Goal: Task Accomplishment & Management: Manage account settings

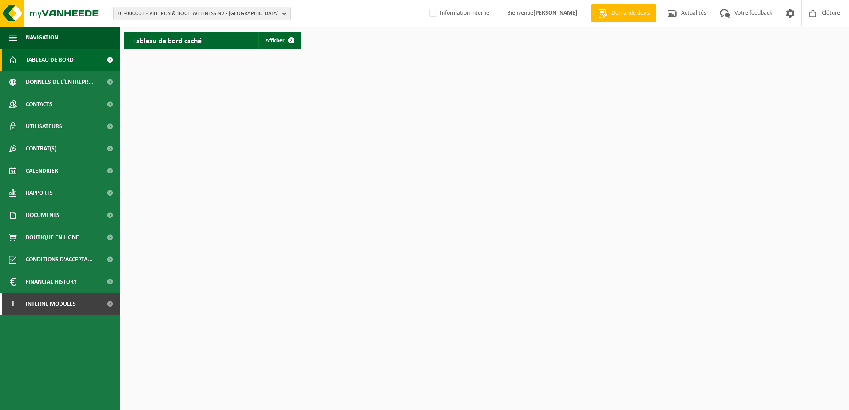
click at [167, 1] on div "01-000001 - VILLEROY & BOCH WELLNESS NV - ROESELARE 01-000001 - VILLEROY & BOCH…" at bounding box center [424, 13] width 849 height 27
click at [155, 14] on span "01-000001 - VILLEROY & BOCH WELLNESS NV - ROESELARE" at bounding box center [198, 13] width 161 height 13
paste input "10-938274"
type input "10-938274"
click at [160, 43] on strong "10-938274 - PHARMACIE FAIDHERBE - MONS" at bounding box center [188, 40] width 140 height 7
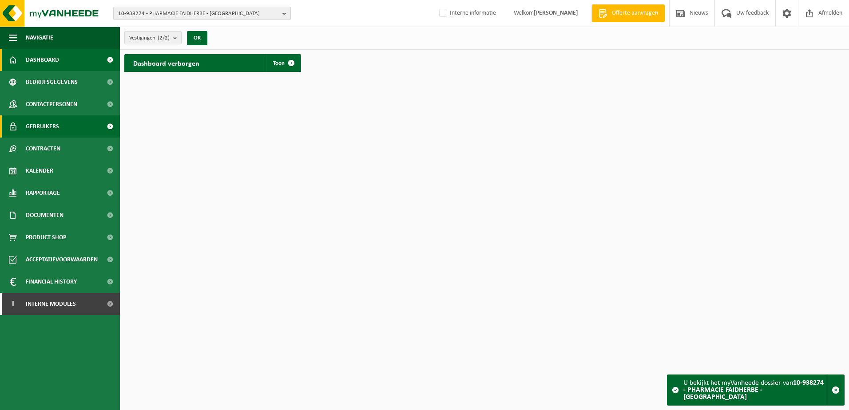
click at [56, 128] on span "Gebruikers" at bounding box center [42, 126] width 33 height 22
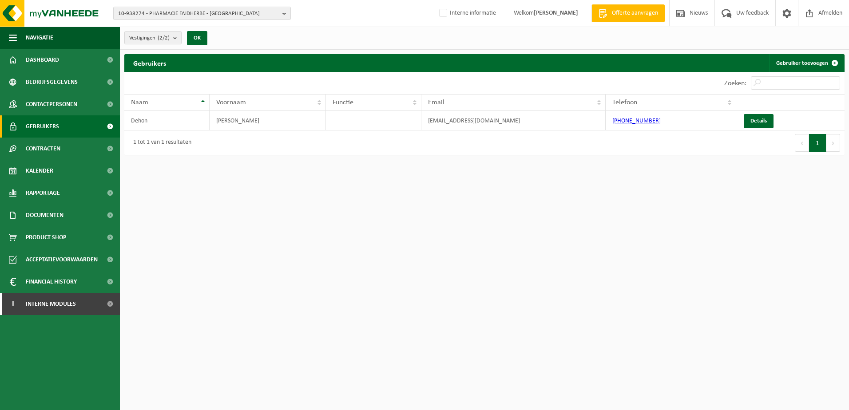
click at [60, 116] on link "Gebruikers" at bounding box center [60, 126] width 120 height 22
